Goal: Transaction & Acquisition: Book appointment/travel/reservation

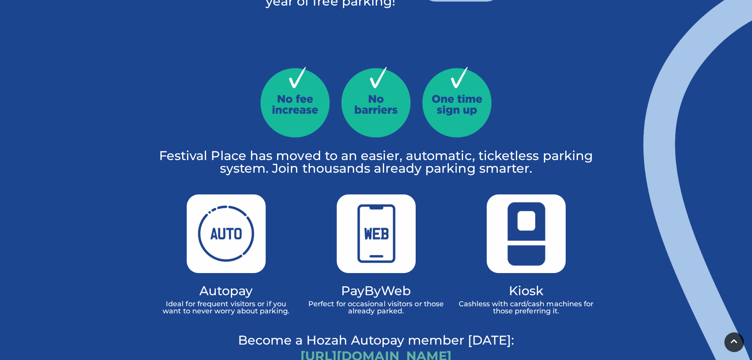
scroll to position [395, 0]
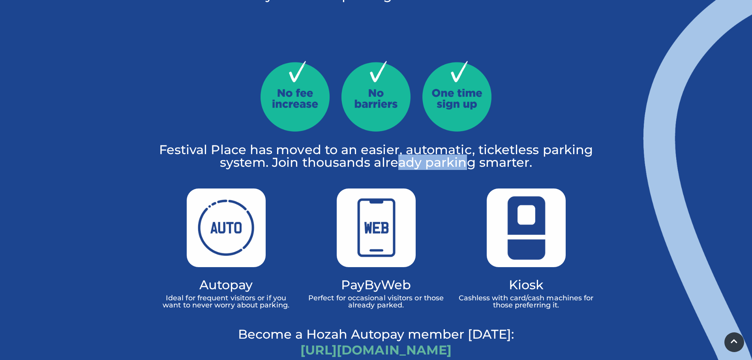
drag, startPoint x: 401, startPoint y: 134, endPoint x: 471, endPoint y: 141, distance: 71.1
click at [471, 143] on p "Festival Place has moved to an easier, automatic, ticketless parking system. Jo…" at bounding box center [376, 155] width 438 height 25
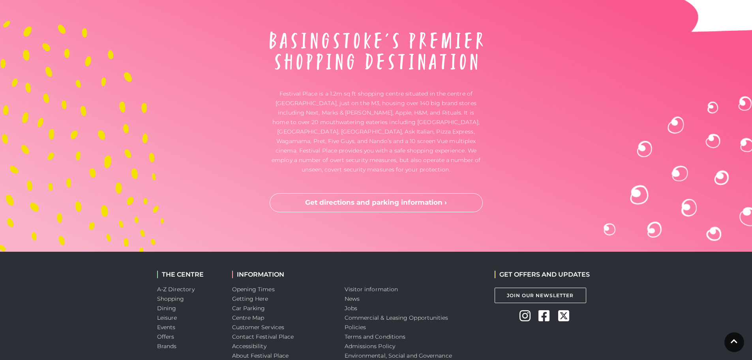
scroll to position [2089, 0]
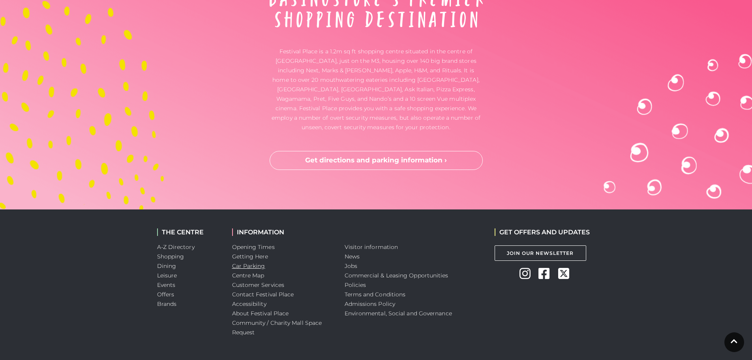
click at [252, 262] on link "Car Parking" at bounding box center [248, 265] width 33 height 7
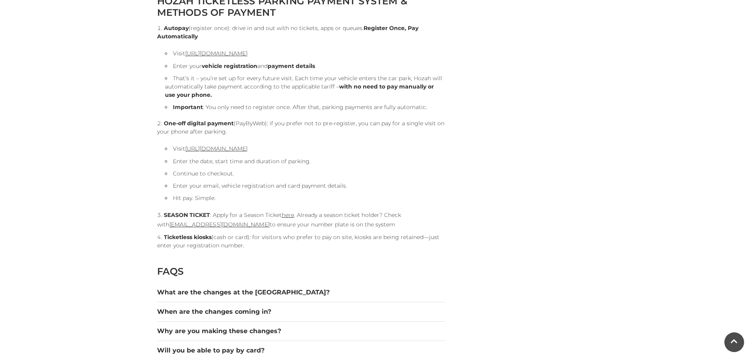
scroll to position [869, 0]
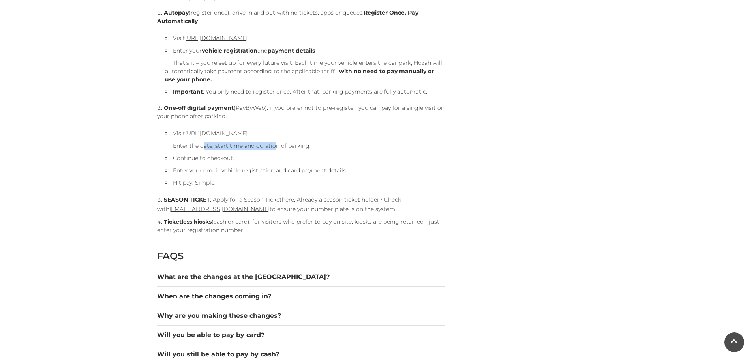
drag, startPoint x: 203, startPoint y: 144, endPoint x: 274, endPoint y: 142, distance: 71.1
click at [274, 142] on li "Enter the date, start time and duration of parking." at bounding box center [305, 146] width 280 height 8
drag, startPoint x: 237, startPoint y: 169, endPoint x: 290, endPoint y: 170, distance: 52.5
click at [289, 170] on li "Enter your email, vehicle registration and card payment details." at bounding box center [305, 170] width 280 height 8
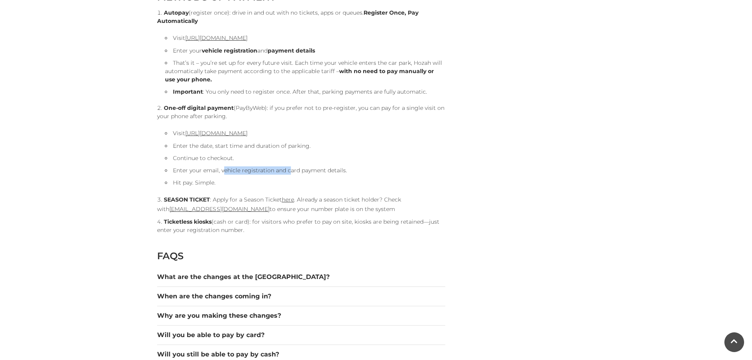
click at [290, 170] on li "Enter your email, vehicle registration and card payment details." at bounding box center [305, 170] width 280 height 8
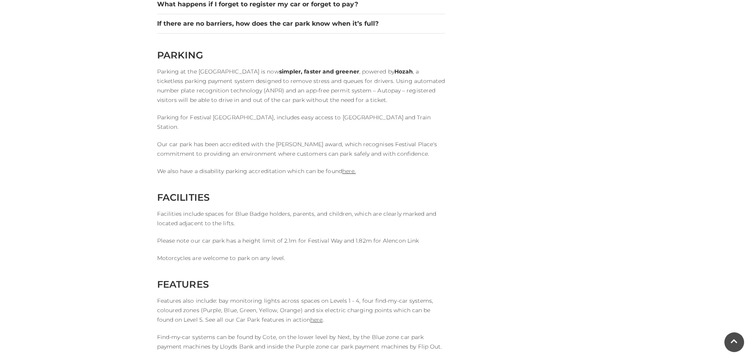
scroll to position [1343, 0]
